Goal: Task Accomplishment & Management: Complete application form

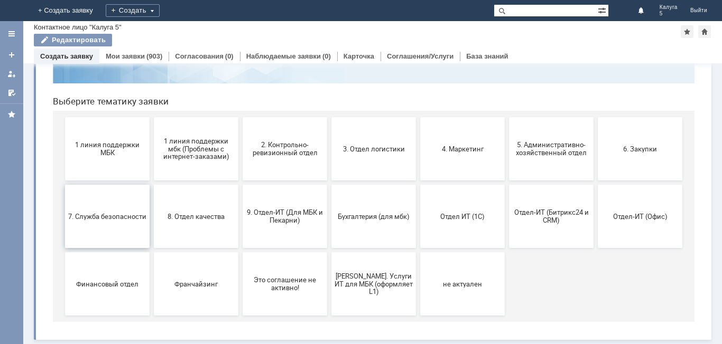
scroll to position [86, 0]
click at [279, 158] on button "2. Контрольно-ревизионный отдел" at bounding box center [284, 148] width 85 height 63
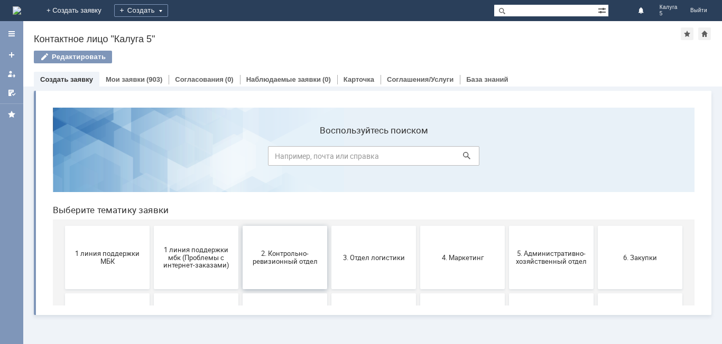
scroll to position [0, 0]
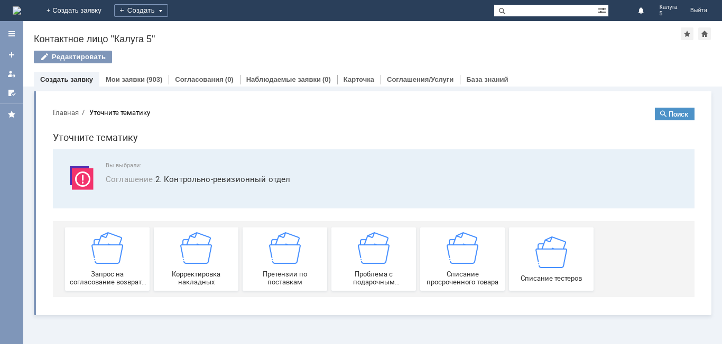
drag, startPoint x: 125, startPoint y: 73, endPoint x: 273, endPoint y: 123, distance: 156.4
click at [125, 73] on div "Мои заявки (903)" at bounding box center [133, 79] width 69 height 15
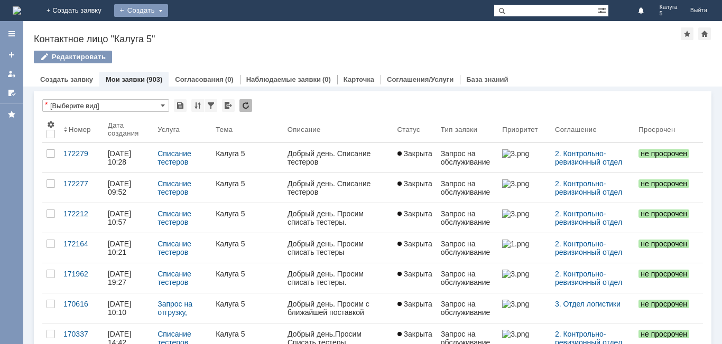
click at [168, 9] on div "Создать" at bounding box center [141, 10] width 54 height 13
click at [197, 32] on link "Заявка" at bounding box center [156, 31] width 80 height 13
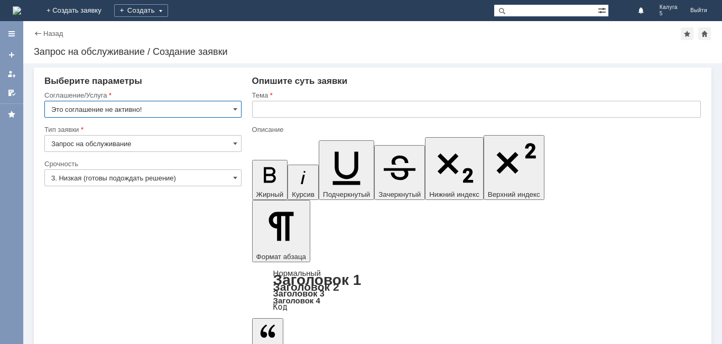
click at [240, 109] on input "Это соглашение не активно!" at bounding box center [142, 109] width 197 height 17
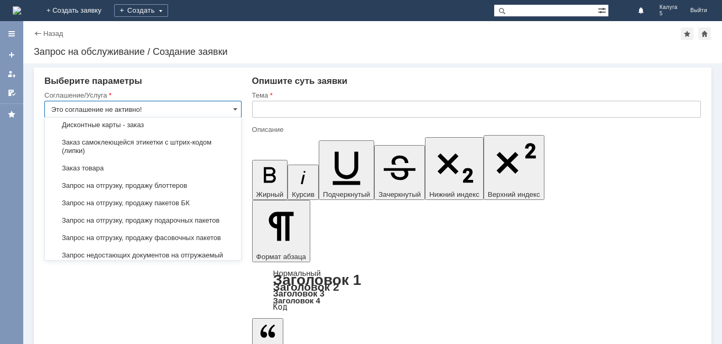
click at [200, 83] on div "Выберите параметры" at bounding box center [142, 81] width 197 height 11
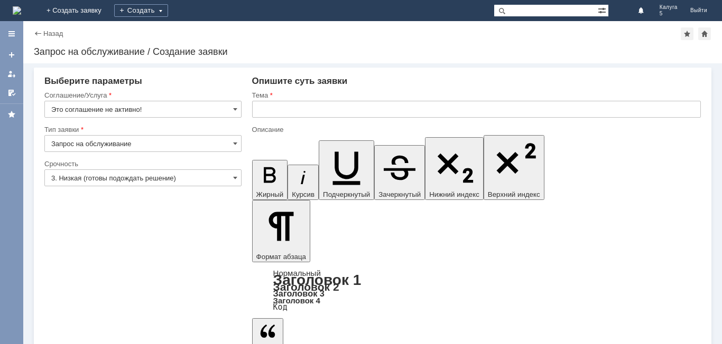
type input "Это соглашение не активно!"
drag, startPoint x: 222, startPoint y: 143, endPoint x: 212, endPoint y: 144, distance: 10.1
click at [220, 143] on input "Запрос на обслуживание" at bounding box center [142, 143] width 197 height 17
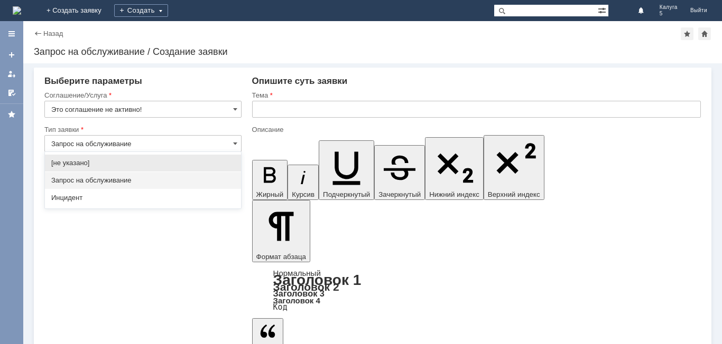
click at [130, 182] on span "Запрос на обслуживание" at bounding box center [142, 180] width 183 height 8
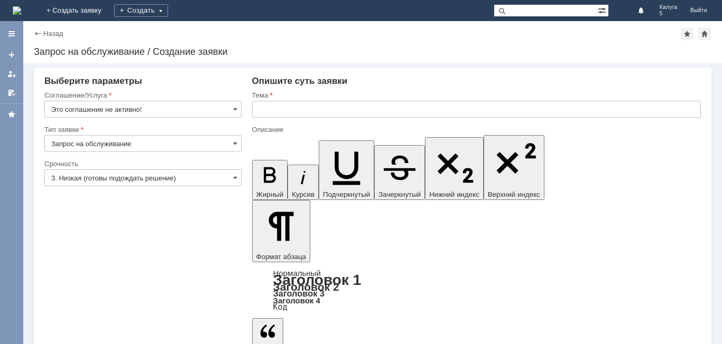
type input "Запрос на обслуживание"
click at [200, 179] on input "3. Низкая (готовы подождать решение)" at bounding box center [142, 178] width 197 height 17
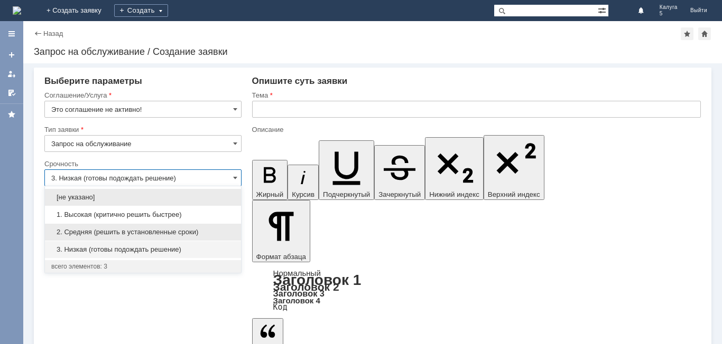
click at [153, 225] on div "2. Средняя (решить в установленные сроки)" at bounding box center [143, 232] width 196 height 17
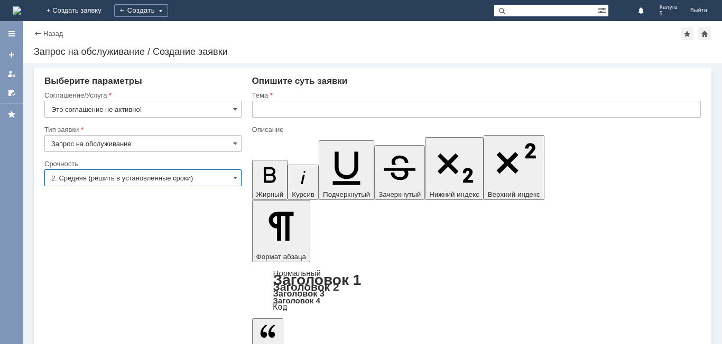
type input "2. Средняя (решить в установленные сроки)"
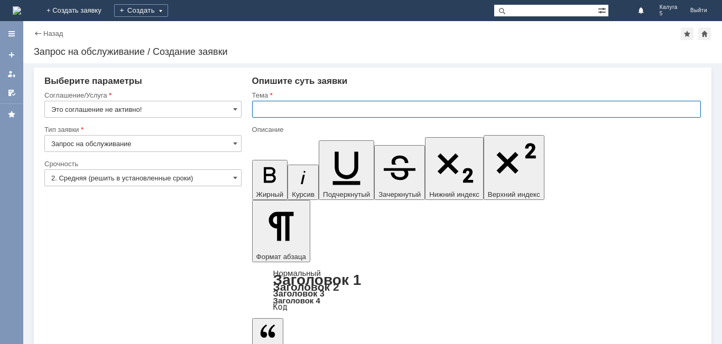
click at [332, 106] on input "text" at bounding box center [476, 109] width 449 height 17
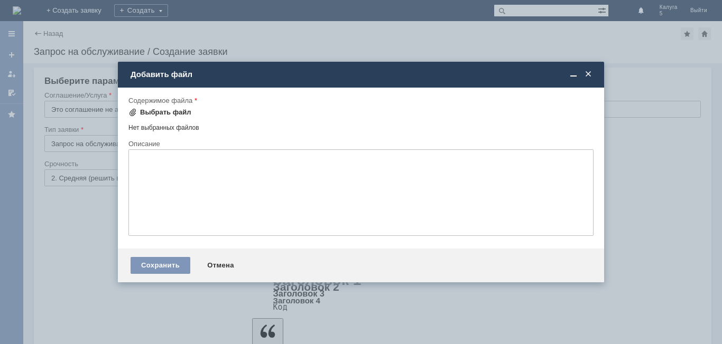
click at [162, 114] on div "Выбрать файл" at bounding box center [165, 112] width 51 height 8
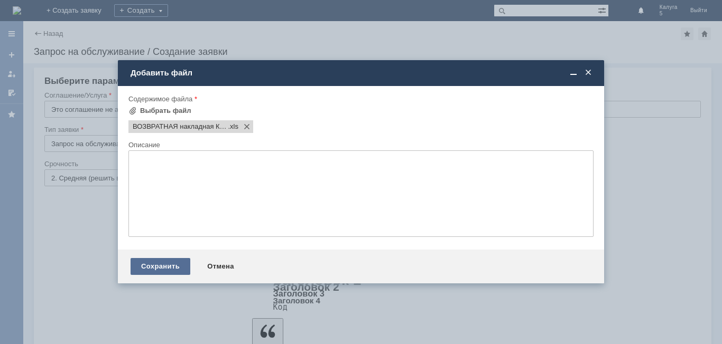
click at [160, 270] on div "Сохранить" at bounding box center [160, 266] width 60 height 17
